Goal: Navigation & Orientation: Go to known website

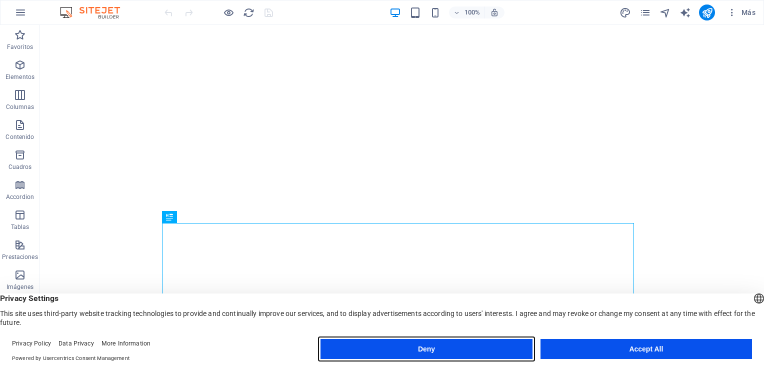
click at [468, 350] on button "Deny" at bounding box center [427, 349] width 212 height 20
